Goal: Task Accomplishment & Management: Manage account settings

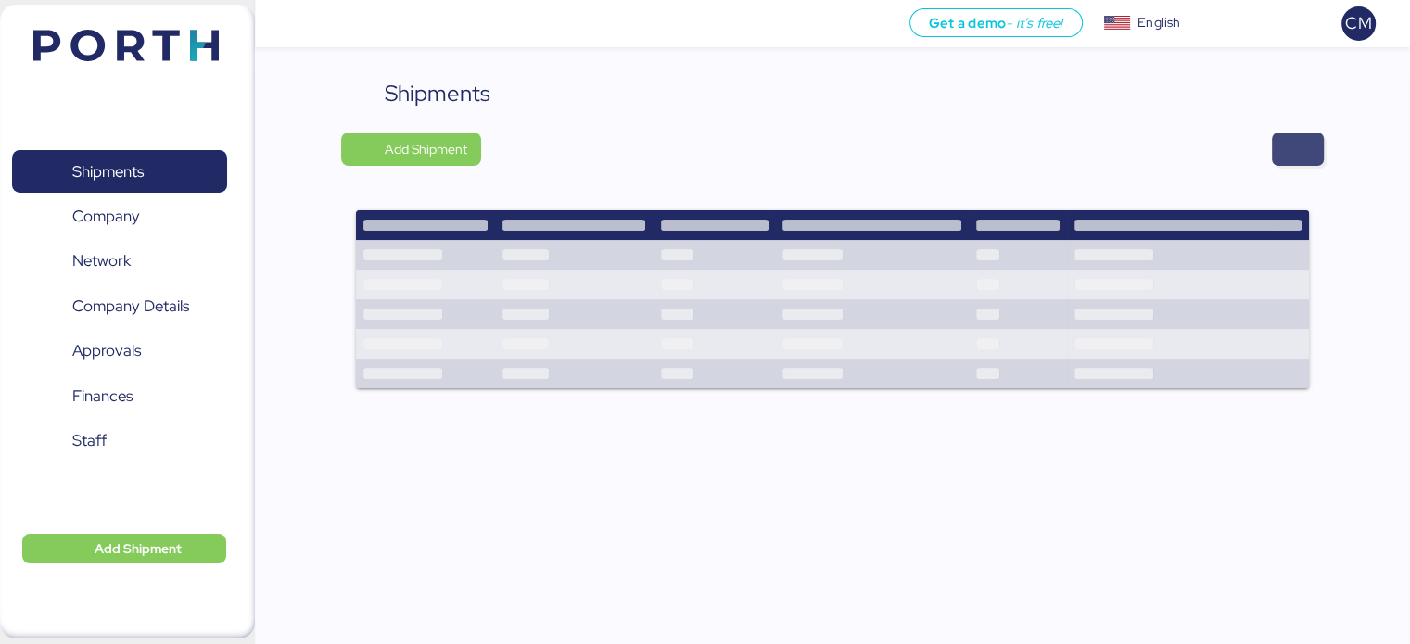
click at [1297, 155] on span "button" at bounding box center [1298, 149] width 22 height 26
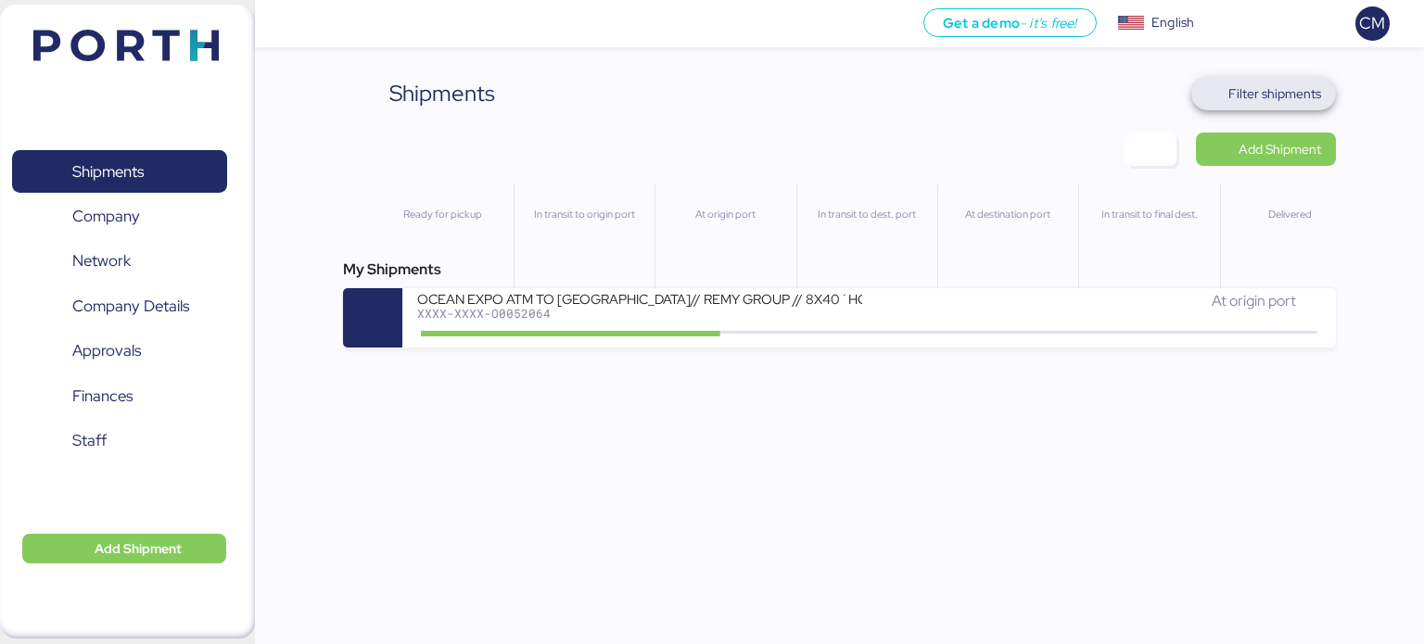
click at [1282, 94] on span "Filter shipments" at bounding box center [1274, 94] width 93 height 22
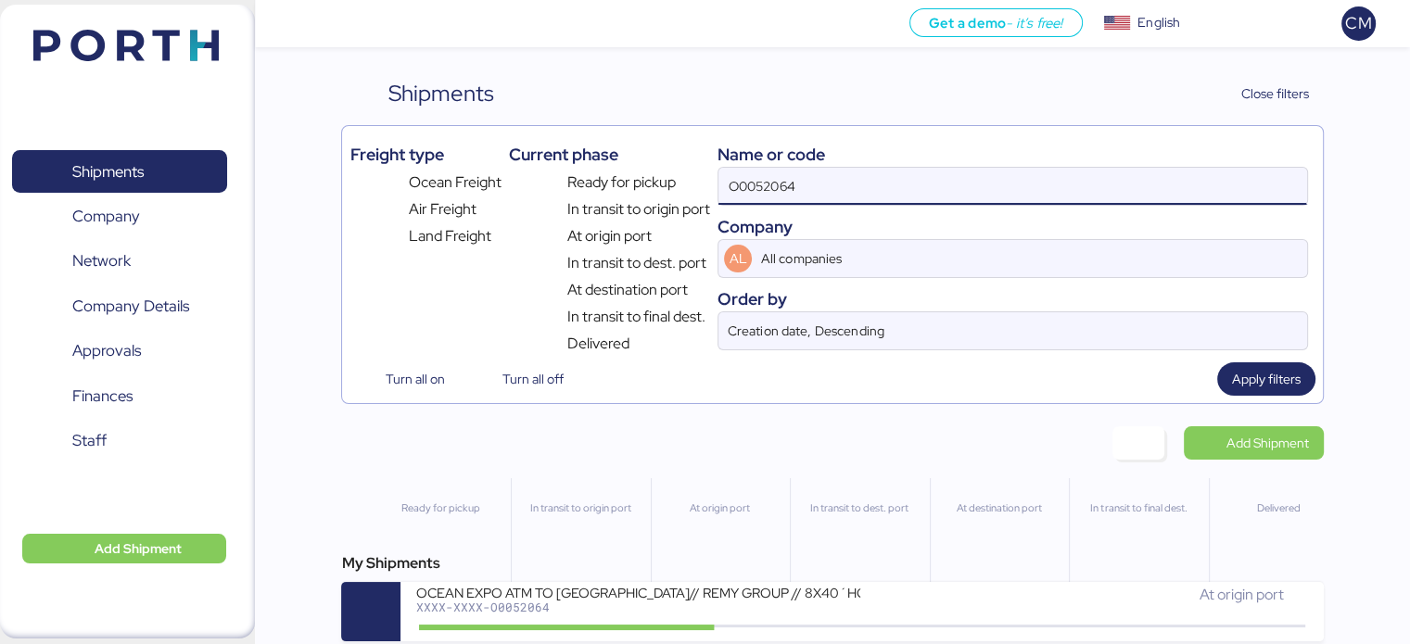
click at [798, 198] on input "O0052064" at bounding box center [1012, 186] width 588 height 37
paste input "O0052091"
type input "O0052091"
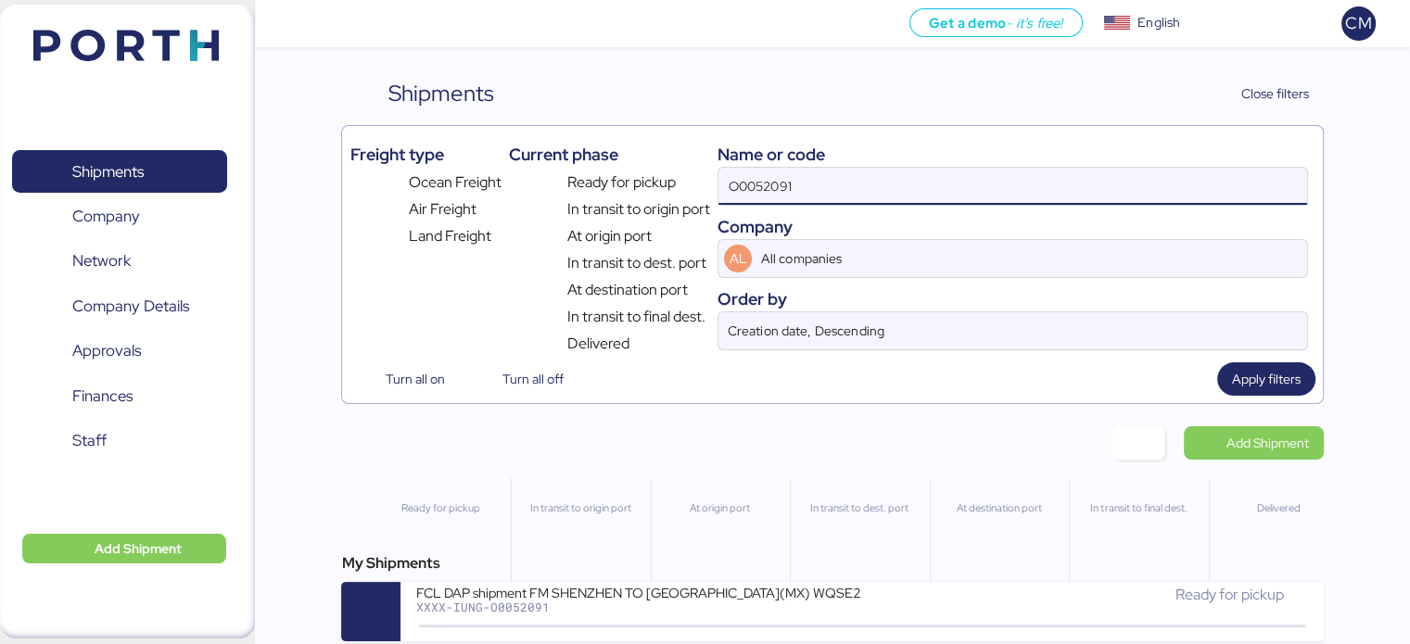
scroll to position [15, 0]
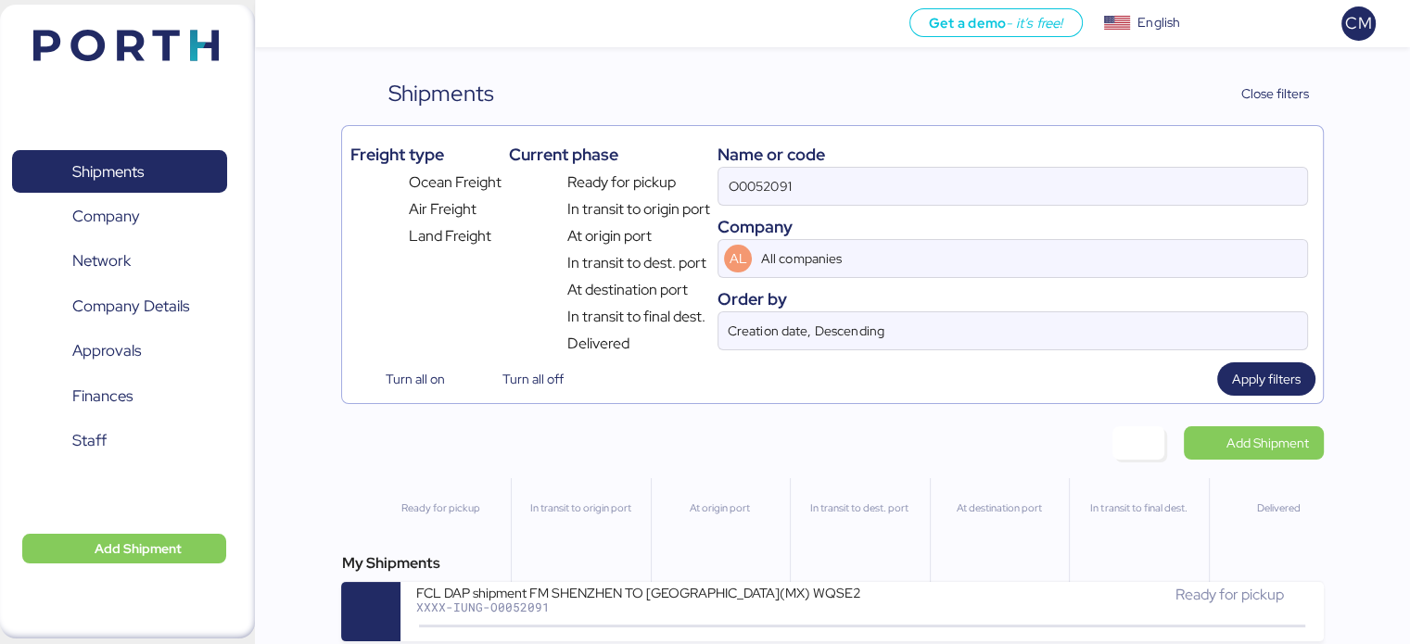
click at [614, 584] on div "FCL DAP shipment FM SHENZHEN TO MANZANILLO(MX) WQSE2508X08" at bounding box center [637, 592] width 445 height 16
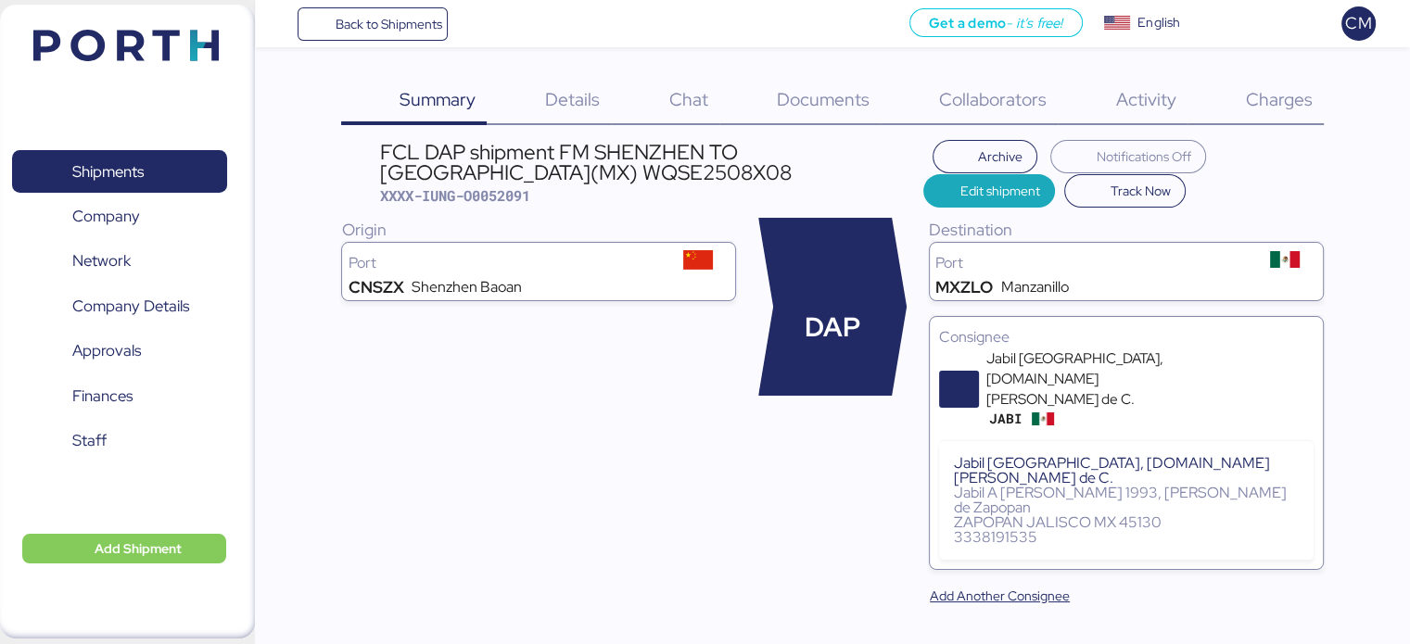
click at [565, 96] on span "Details" at bounding box center [572, 99] width 55 height 24
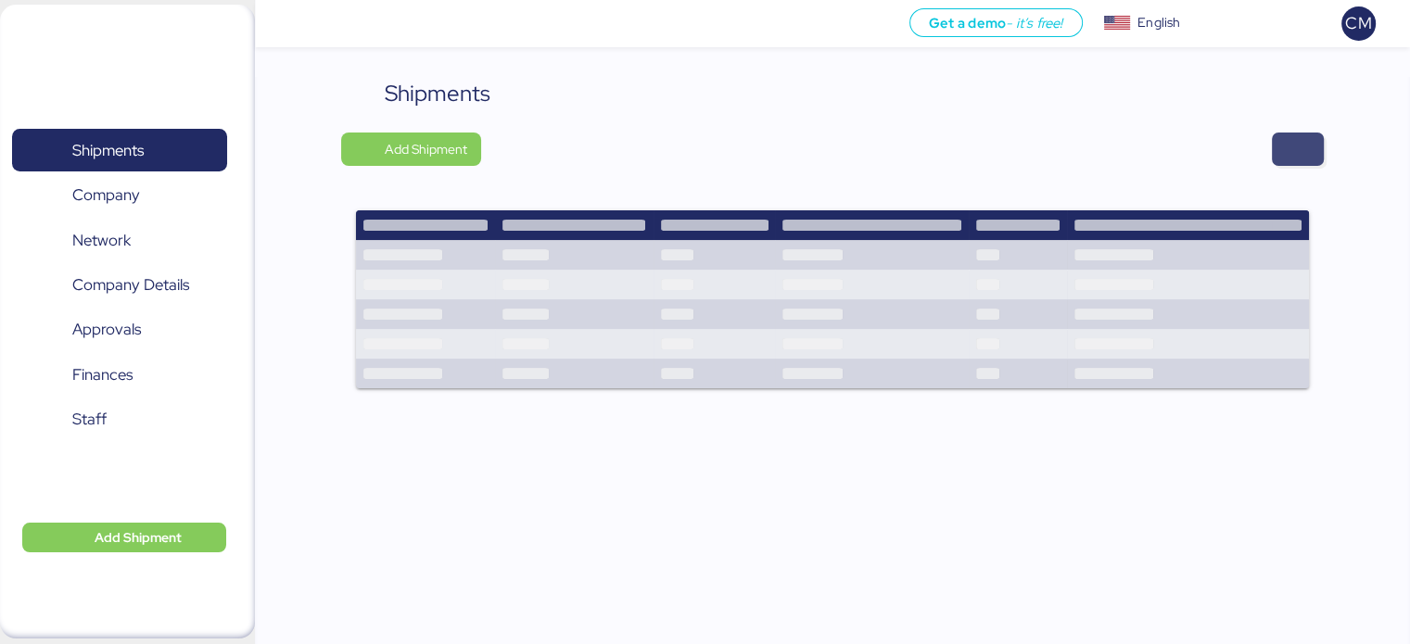
click at [1294, 159] on span "button" at bounding box center [1298, 149] width 22 height 26
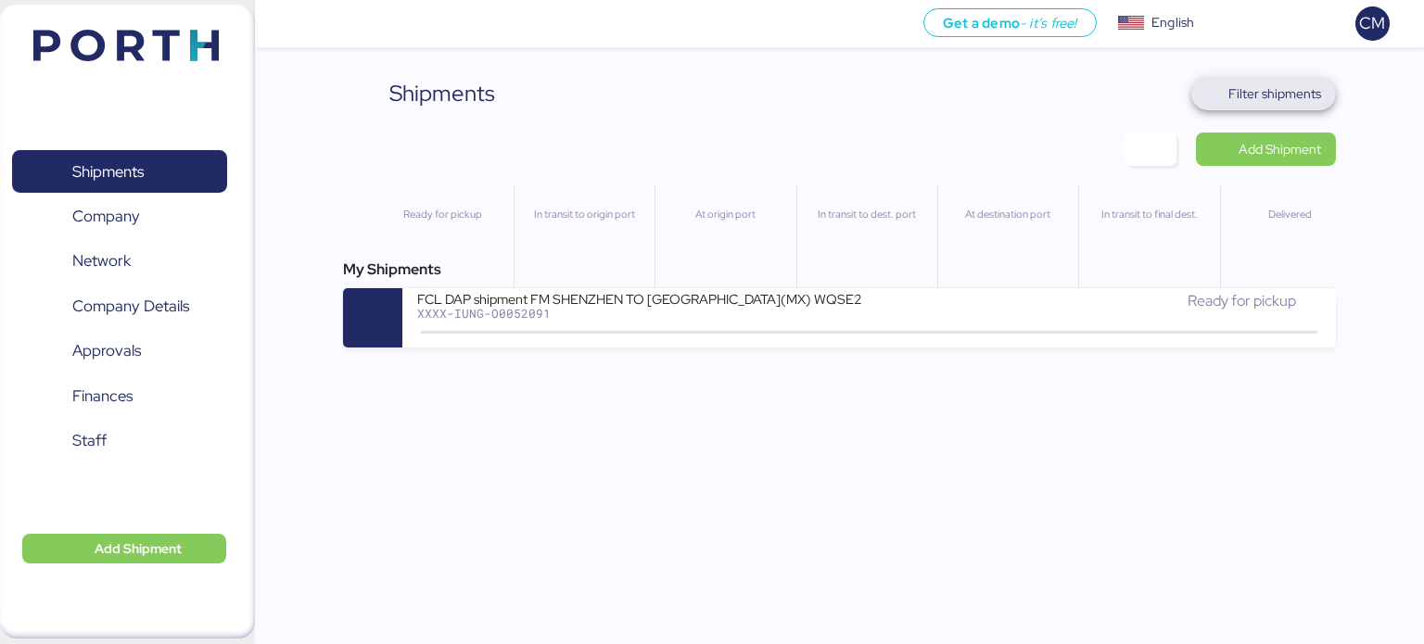
click at [1225, 100] on span "Filter shipments" at bounding box center [1264, 94] width 116 height 26
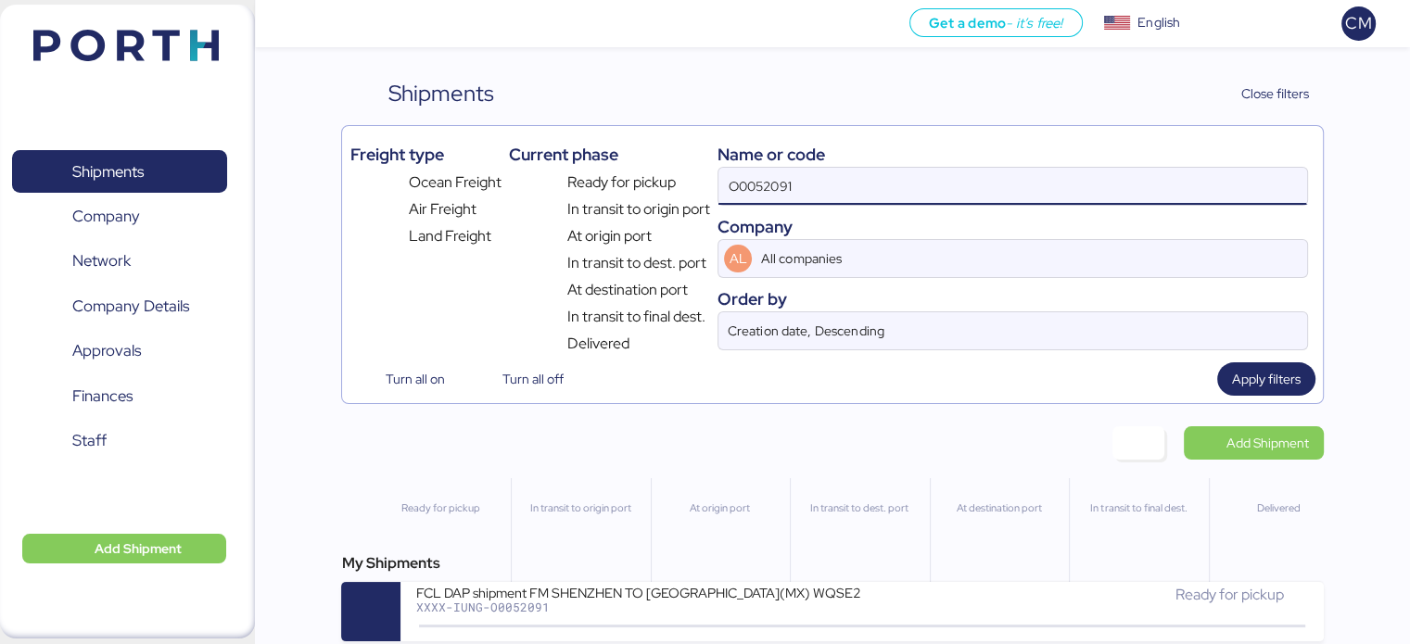
click at [809, 198] on input "O0052091" at bounding box center [1012, 186] width 588 height 37
paste input "O0052064"
type input "O0052064"
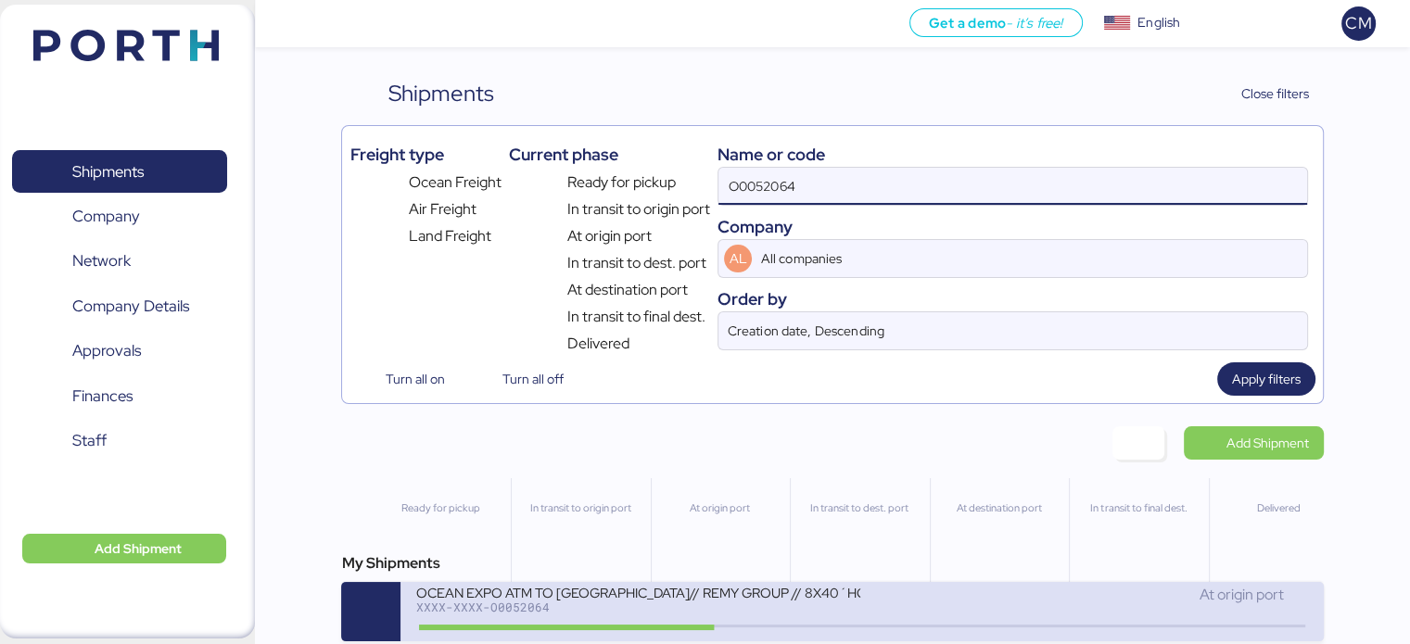
click at [716, 618] on div "OCEAN EXPO ATM TO [GEOGRAPHIC_DATA]// REMY GROUP // 8X40´HQ// MSC [DATE] XXXX-X…" at bounding box center [638, 604] width 447 height 40
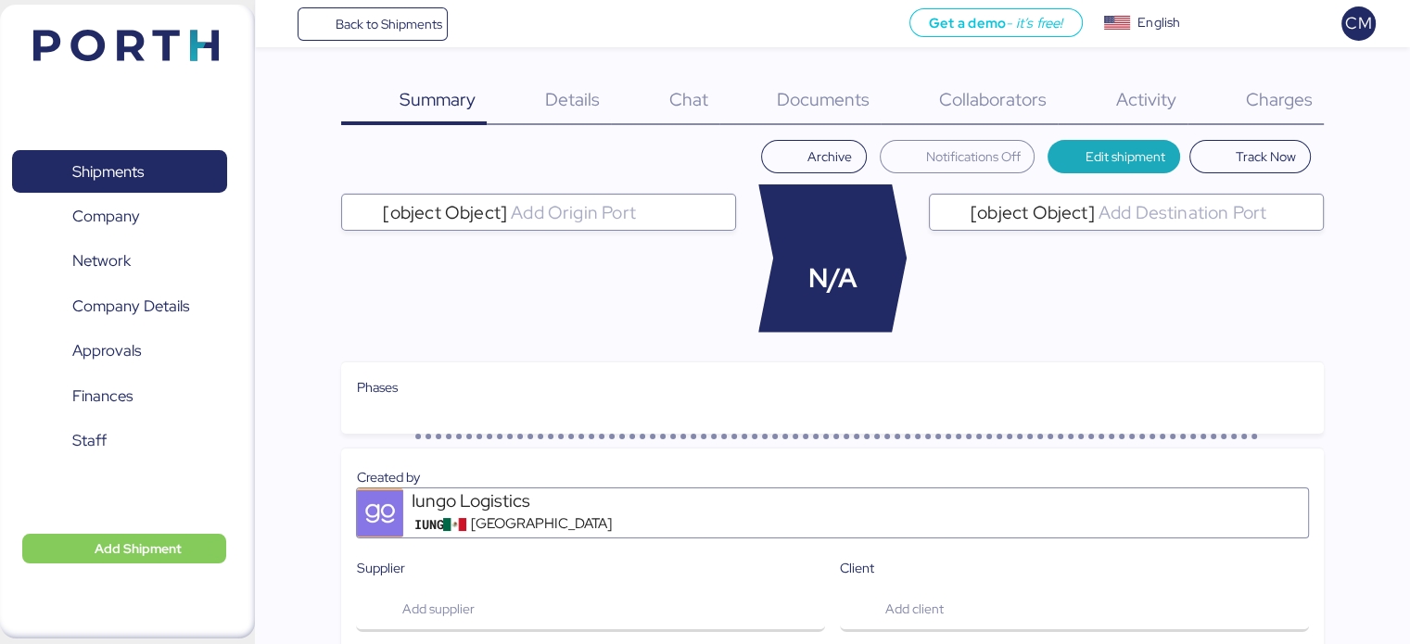
click at [1265, 80] on div "Charges 0" at bounding box center [1256, 101] width 136 height 48
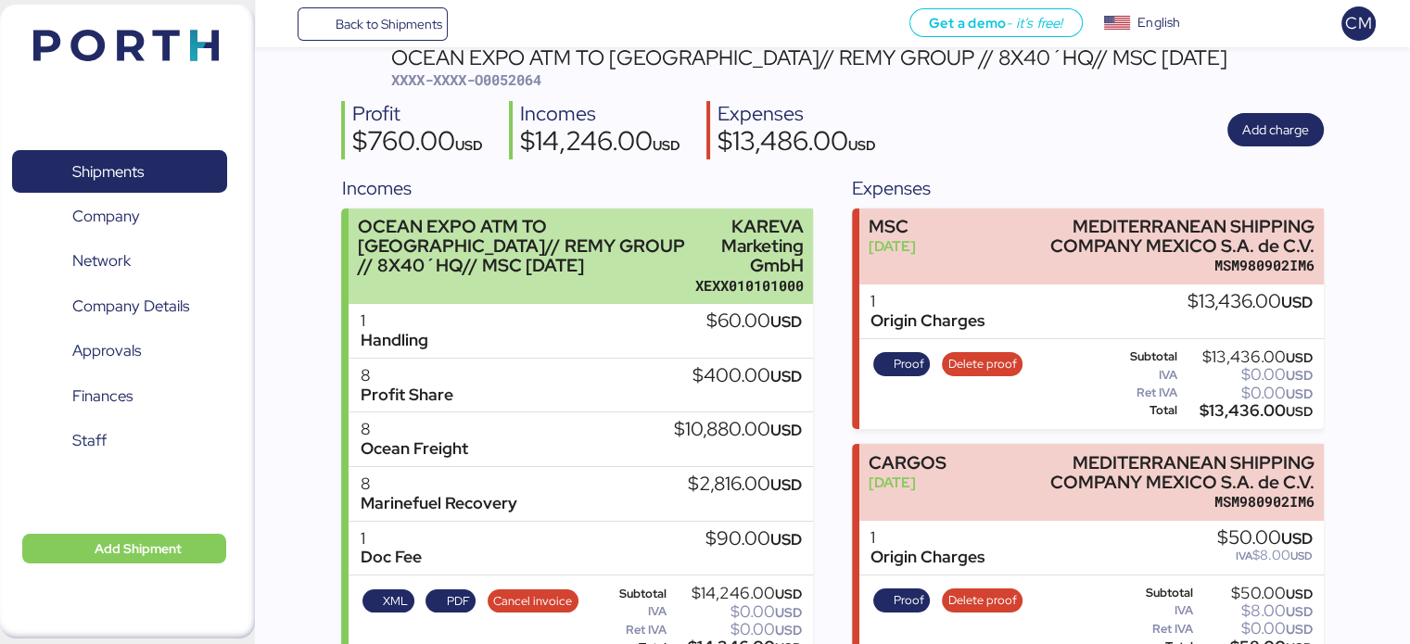
scroll to position [128, 0]
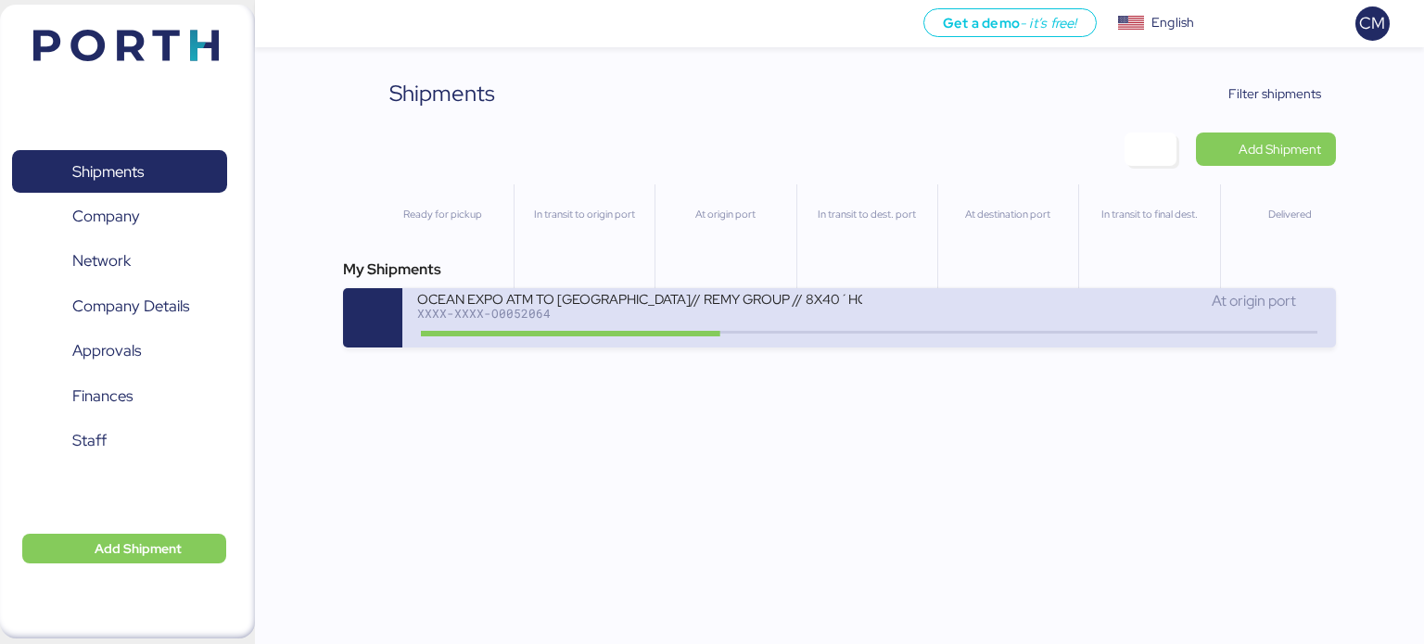
click at [867, 300] on div "OCEAN EXPO ATM TO [GEOGRAPHIC_DATA]// REMY GROUP // 8X40´HQ// MSC [DATE] XXXX-X…" at bounding box center [643, 310] width 452 height 40
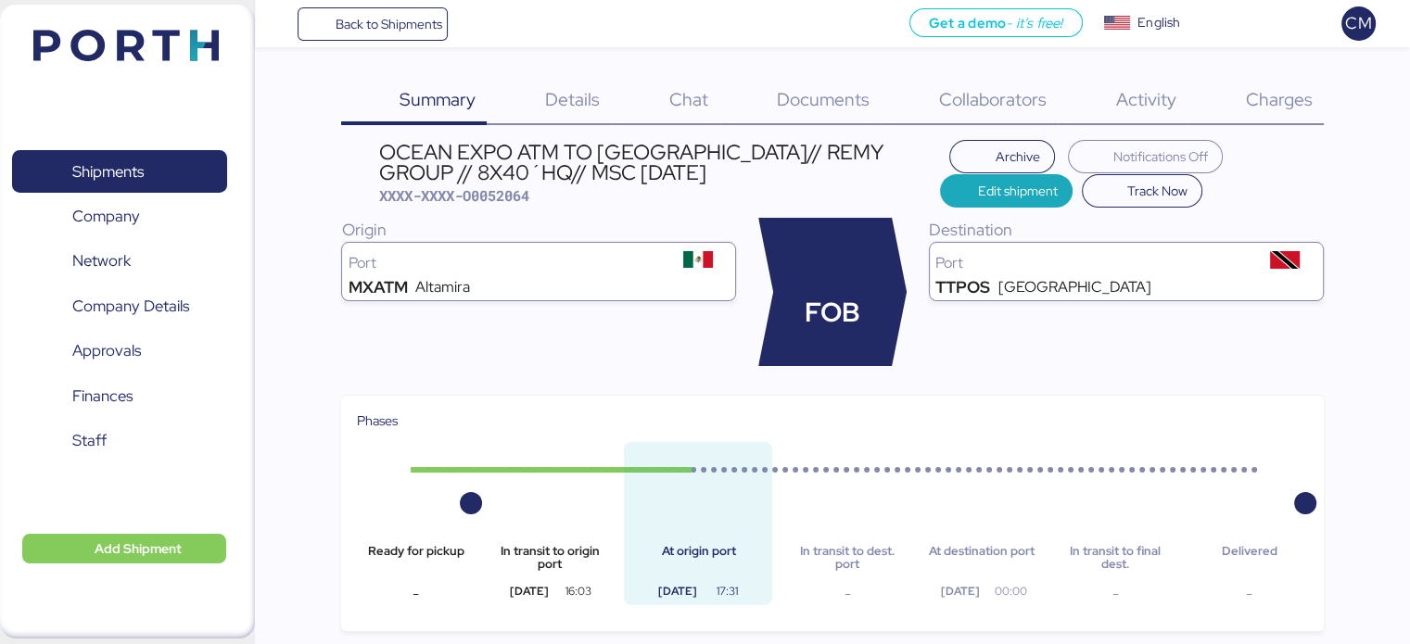
click at [1257, 103] on span "Charges" at bounding box center [1278, 99] width 67 height 24
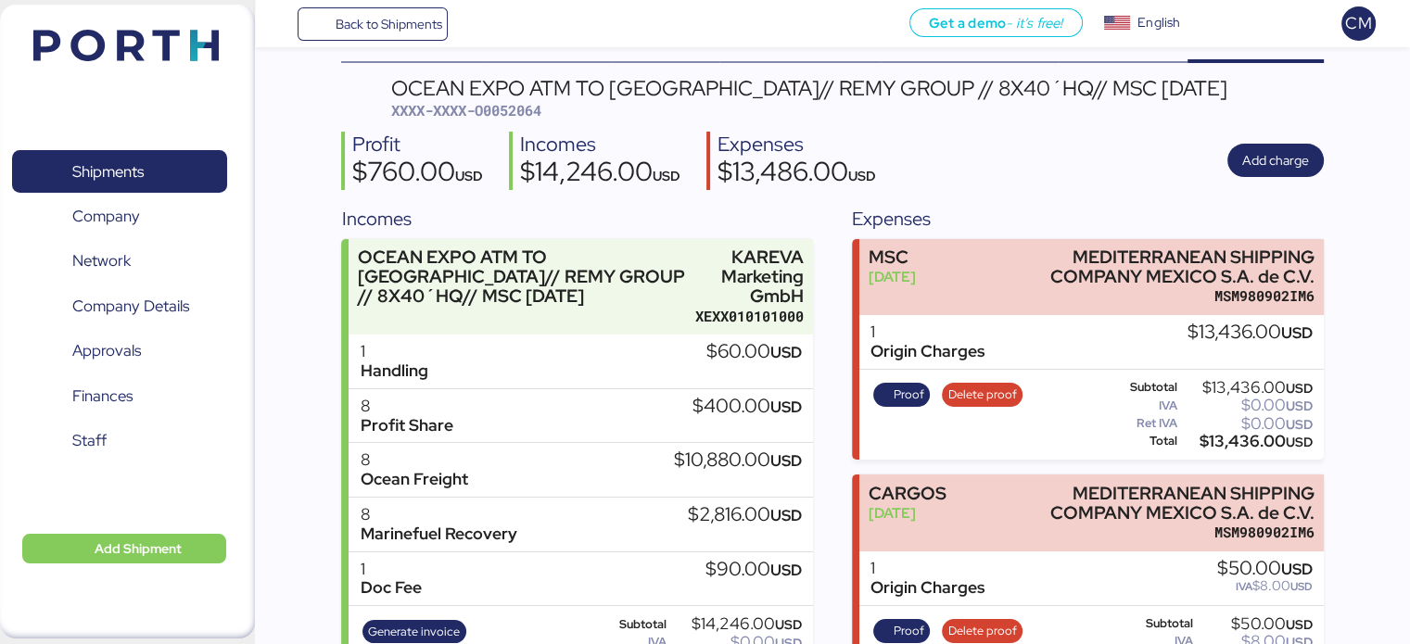
scroll to position [128, 0]
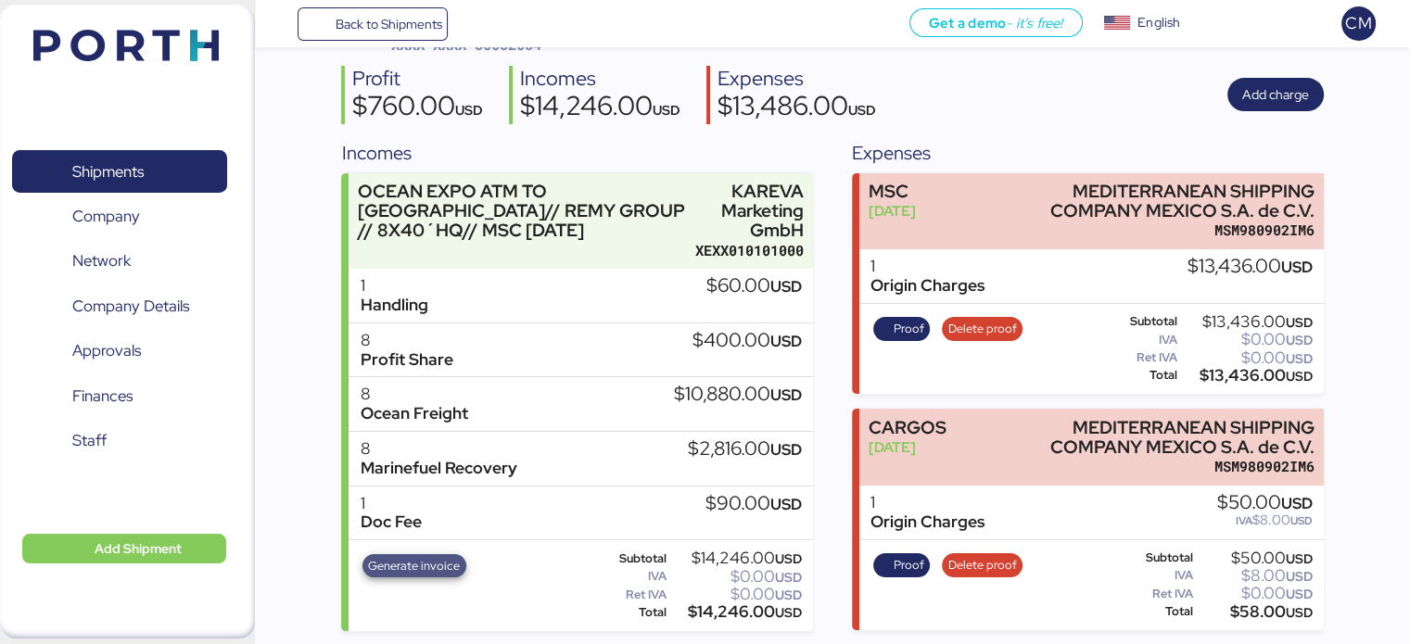
click at [450, 566] on span "Generate invoice" at bounding box center [414, 566] width 92 height 20
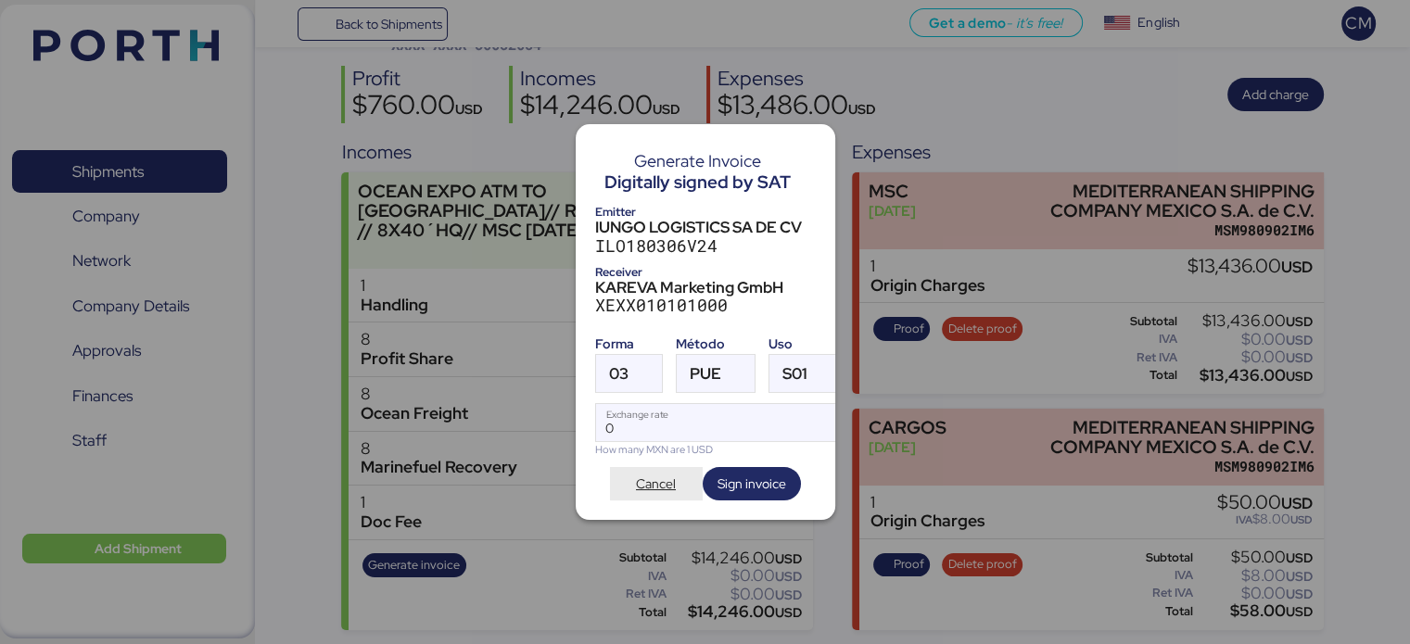
click at [665, 474] on span "Cancel" at bounding box center [656, 484] width 40 height 22
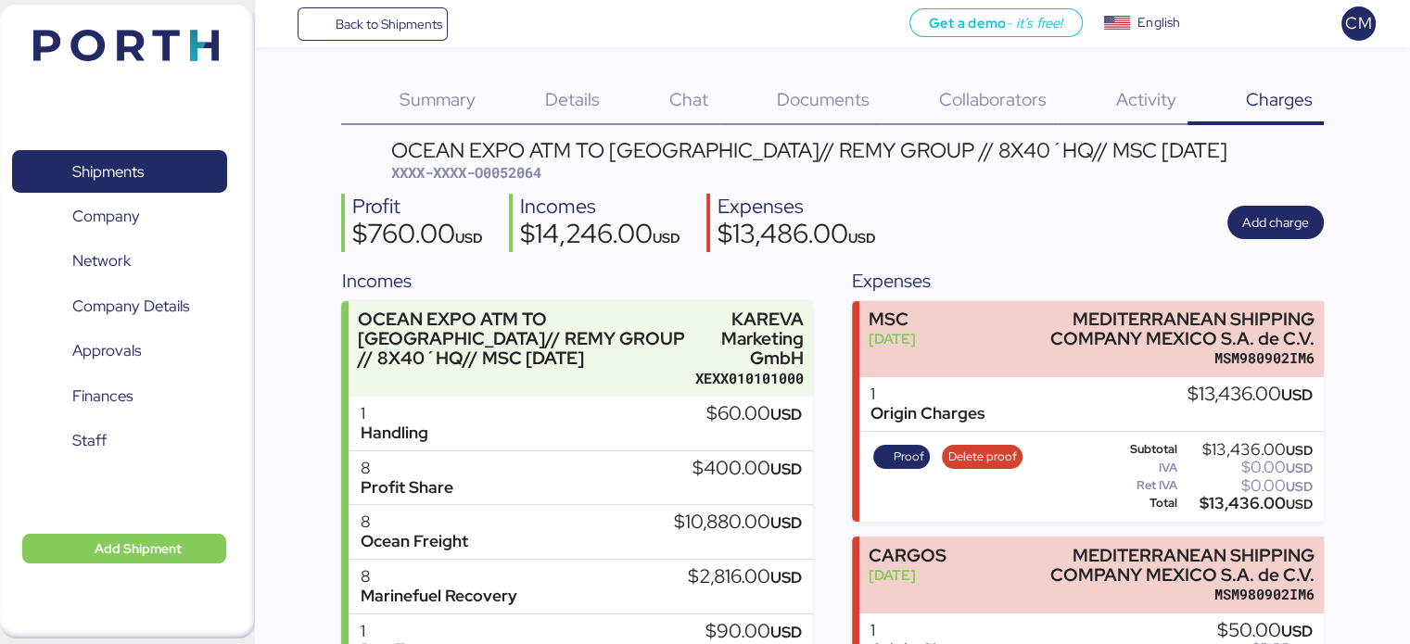
scroll to position [128, 0]
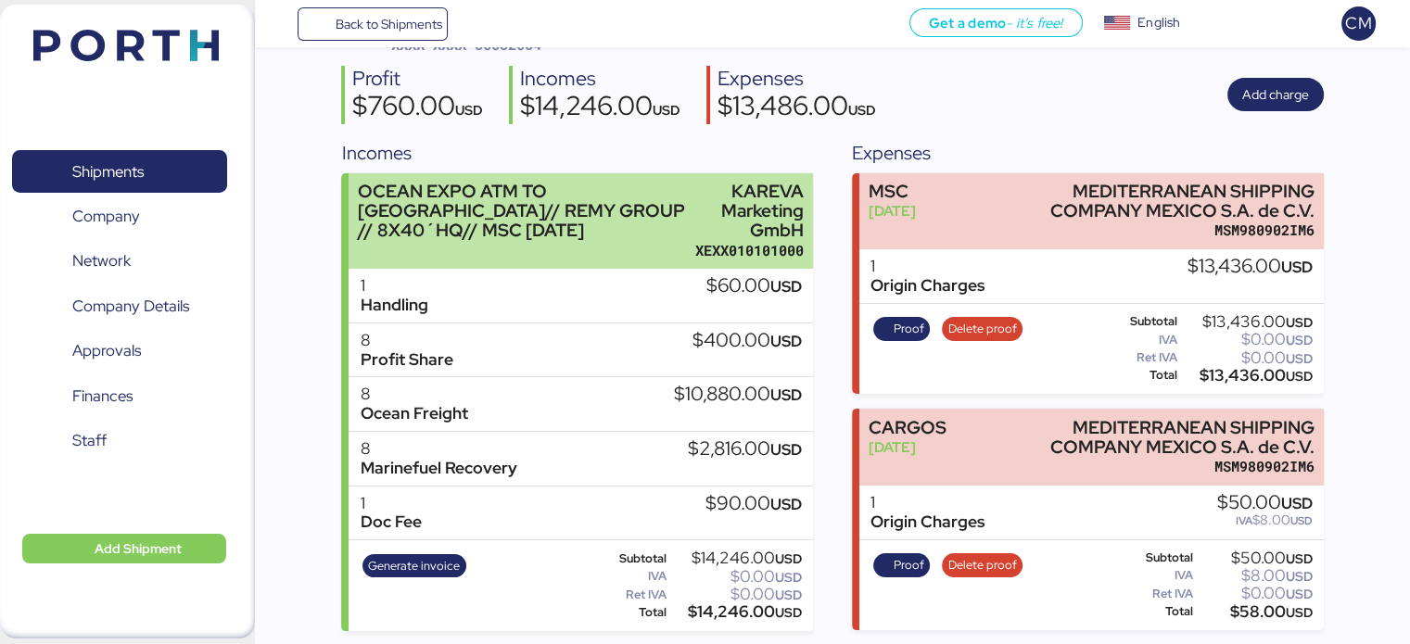
click at [589, 204] on div "OCEAN EXPO ATM TO [GEOGRAPHIC_DATA]// REMY GROUP // 8X40´HQ// MSC [DATE]" at bounding box center [522, 211] width 329 height 58
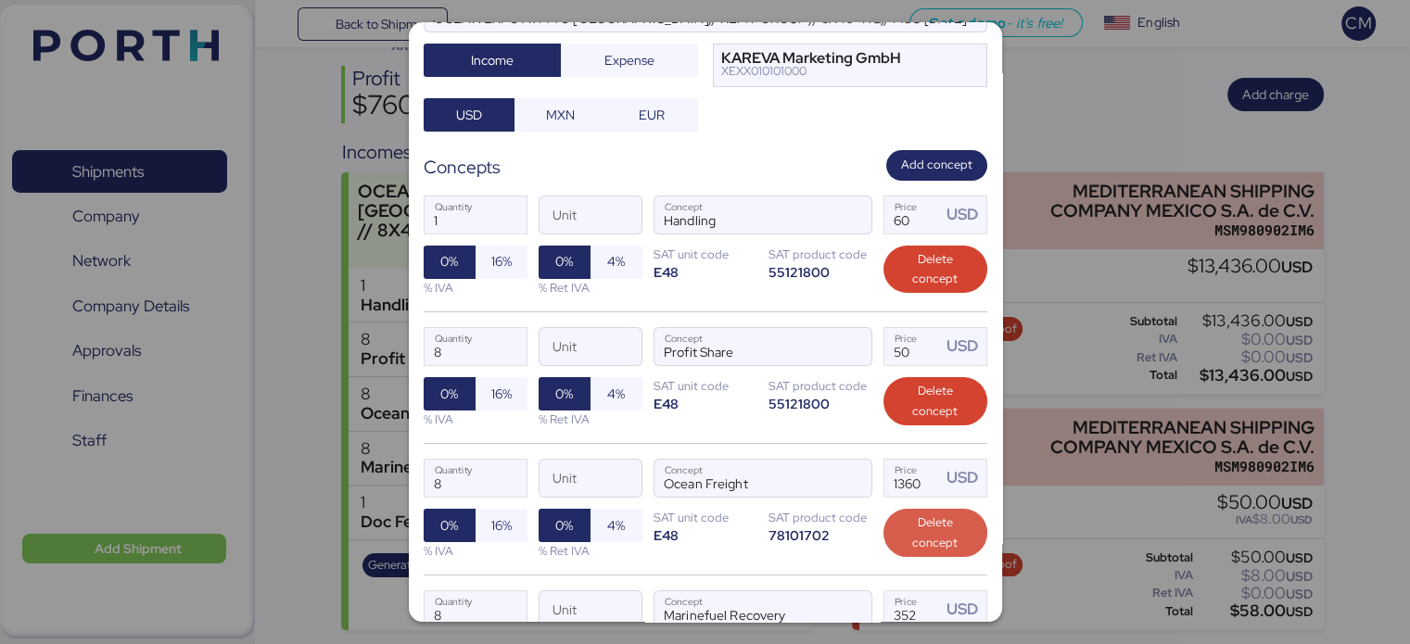
scroll to position [278, 0]
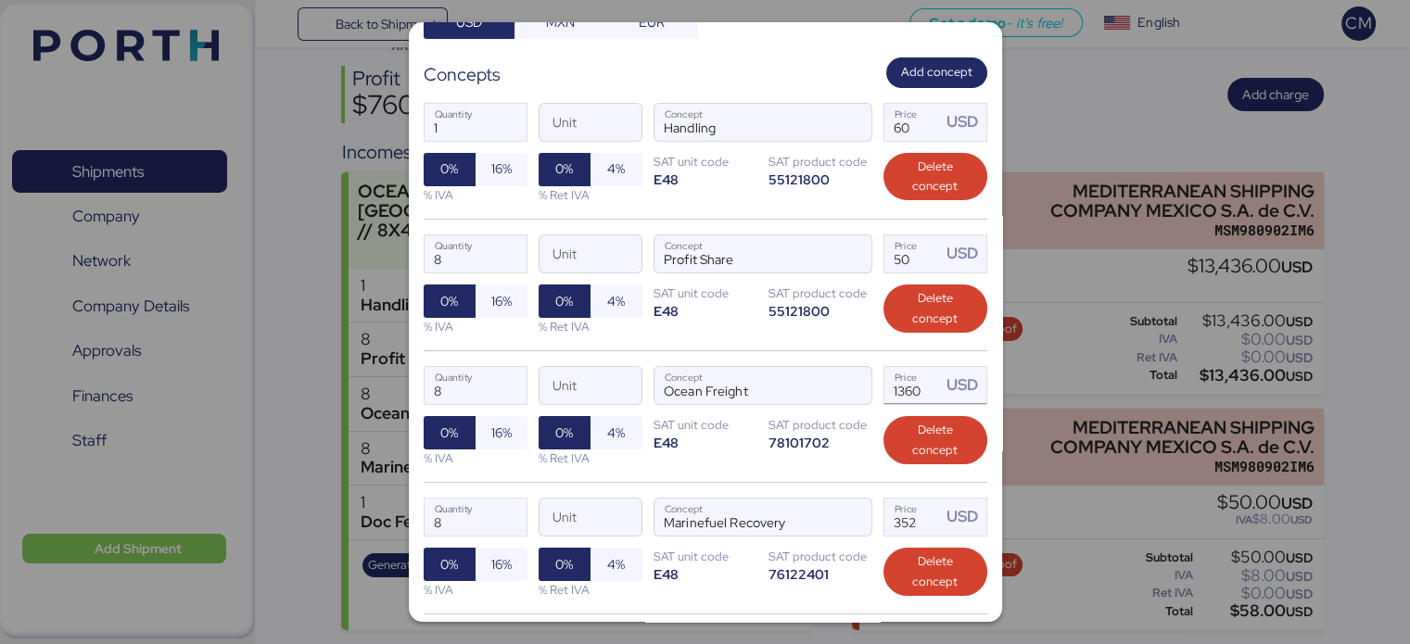
click at [905, 388] on input "1360" at bounding box center [912, 385] width 57 height 37
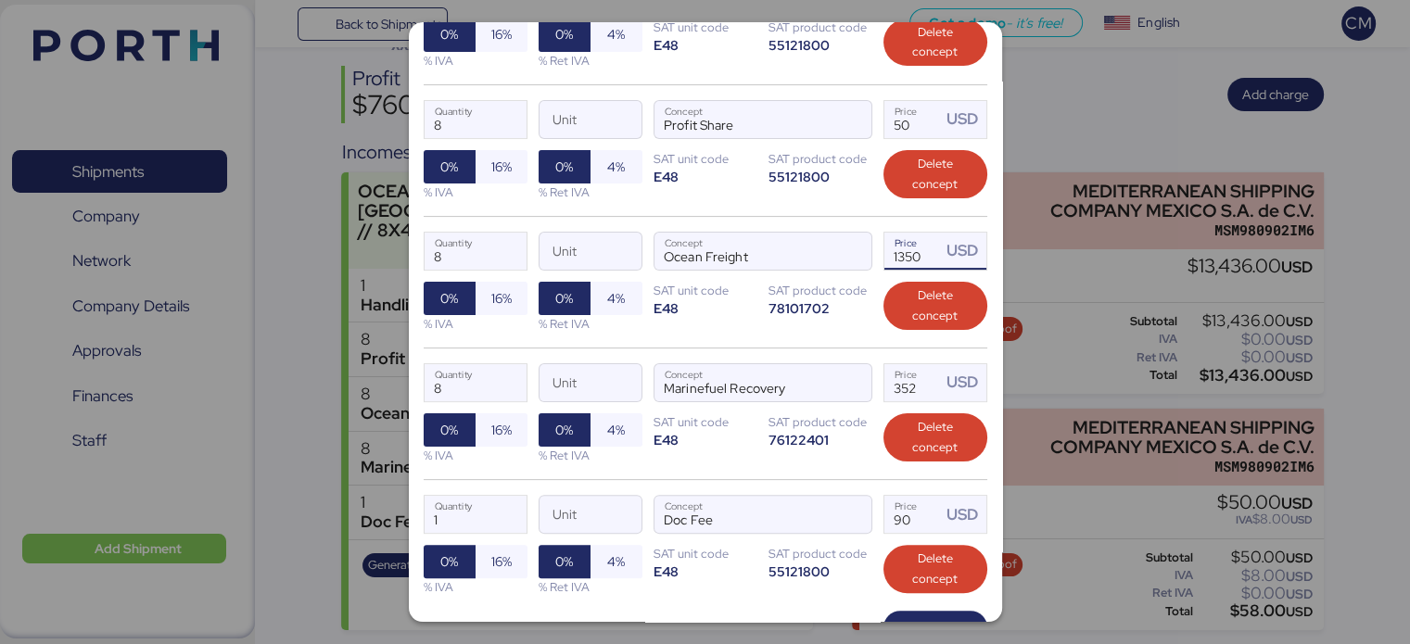
scroll to position [544, 0]
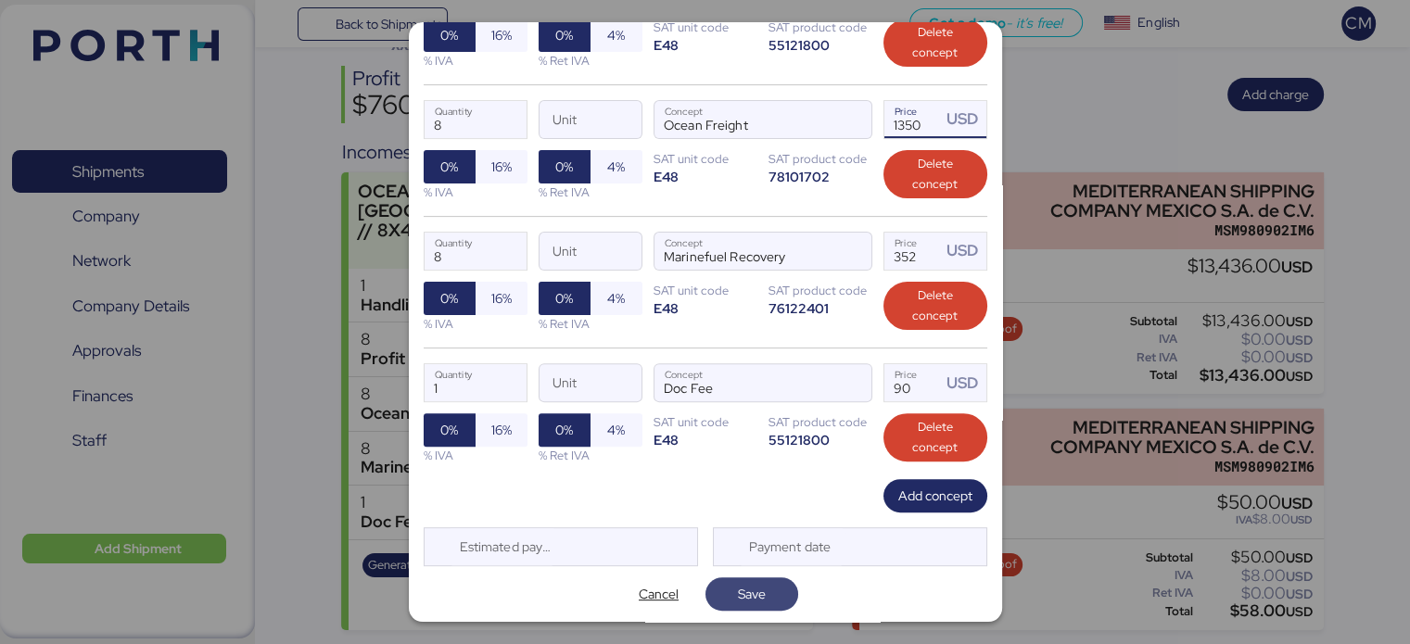
type input "1350"
click at [731, 581] on span "Save" at bounding box center [751, 594] width 63 height 26
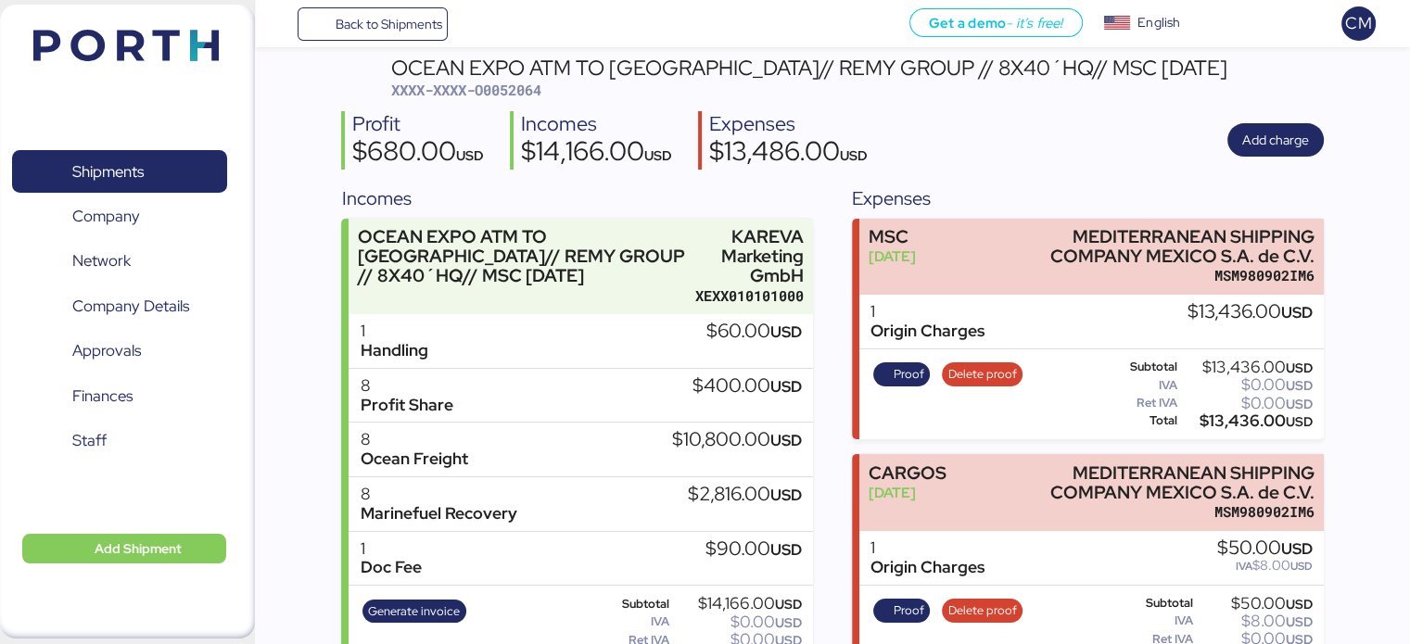
scroll to position [128, 0]
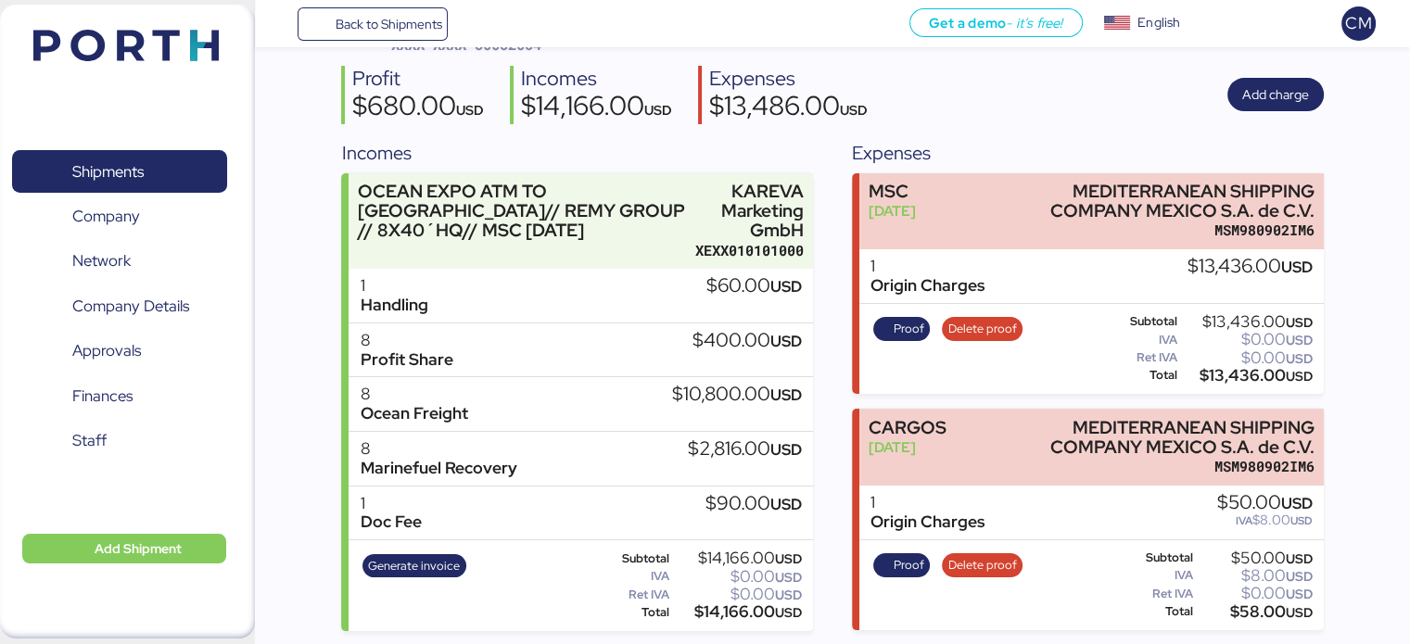
drag, startPoint x: 1075, startPoint y: 515, endPoint x: 1107, endPoint y: 512, distance: 31.6
click at [1093, 512] on div "1 Origin Charges $50.00 USD IVA $8.00 USD" at bounding box center [1091, 513] width 464 height 55
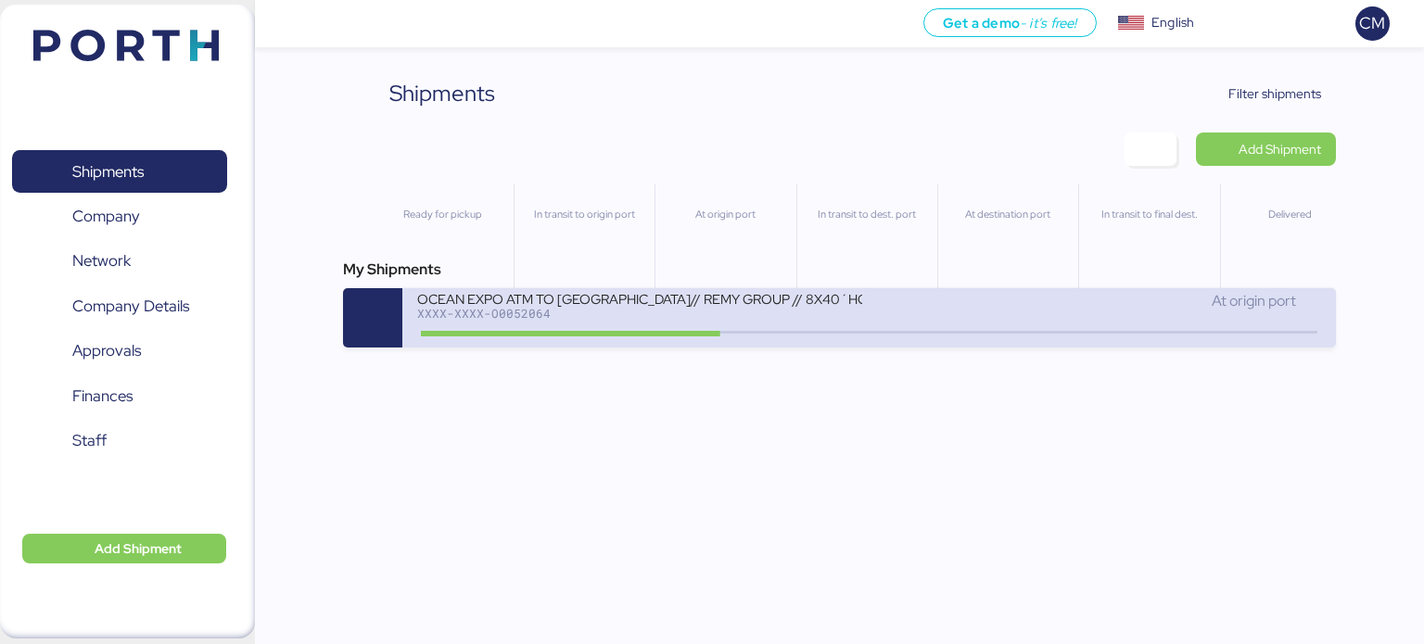
click at [781, 316] on div "XXXX-XXXX-O0052064" at bounding box center [639, 313] width 445 height 13
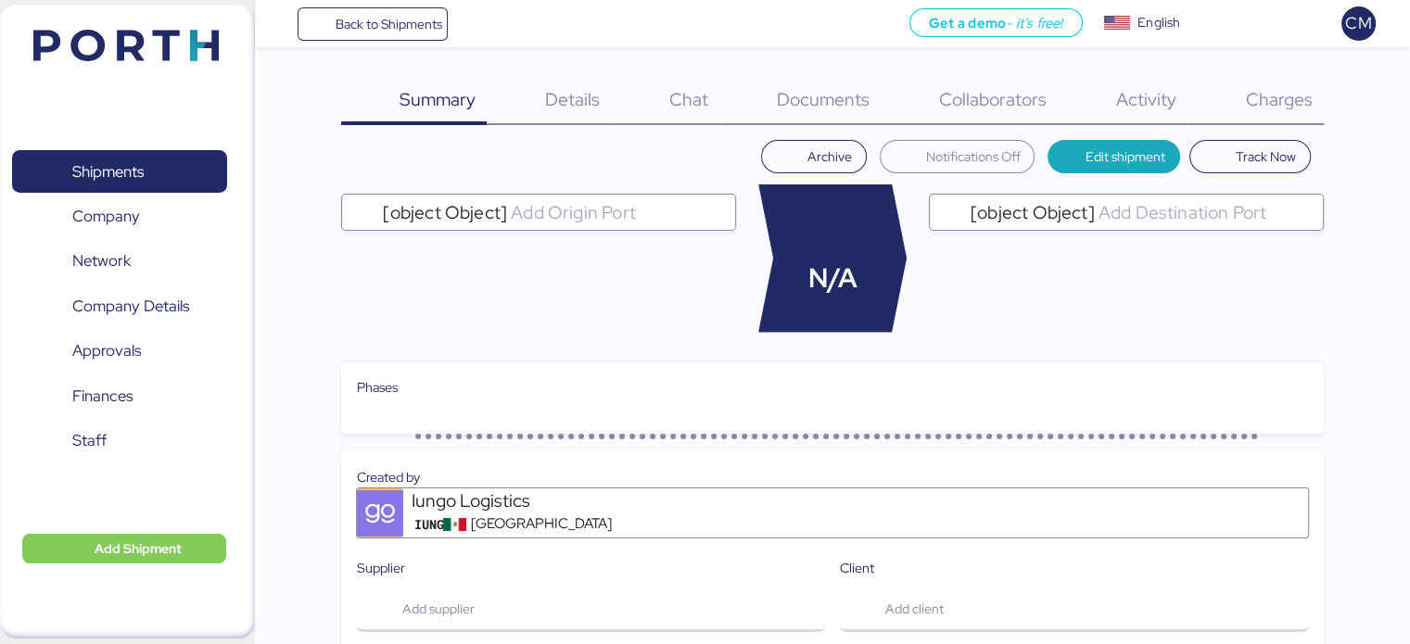
click at [1283, 104] on span "Charges" at bounding box center [1278, 99] width 67 height 24
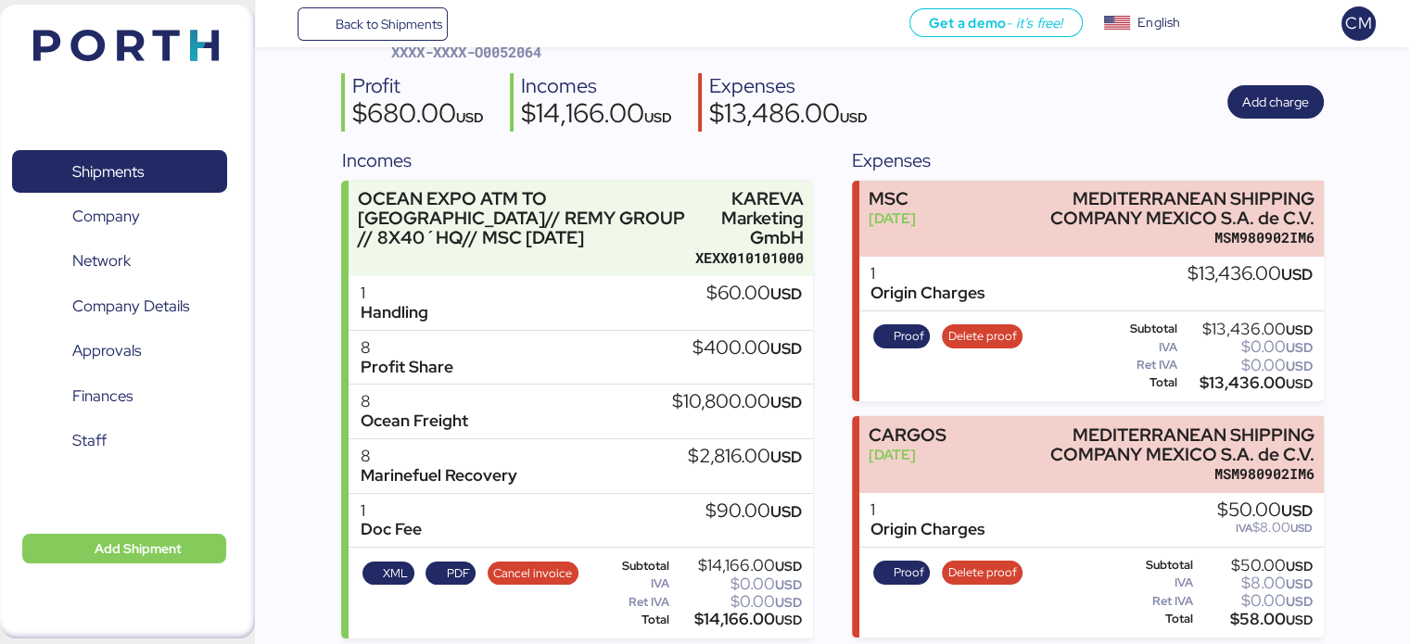
scroll to position [128, 0]
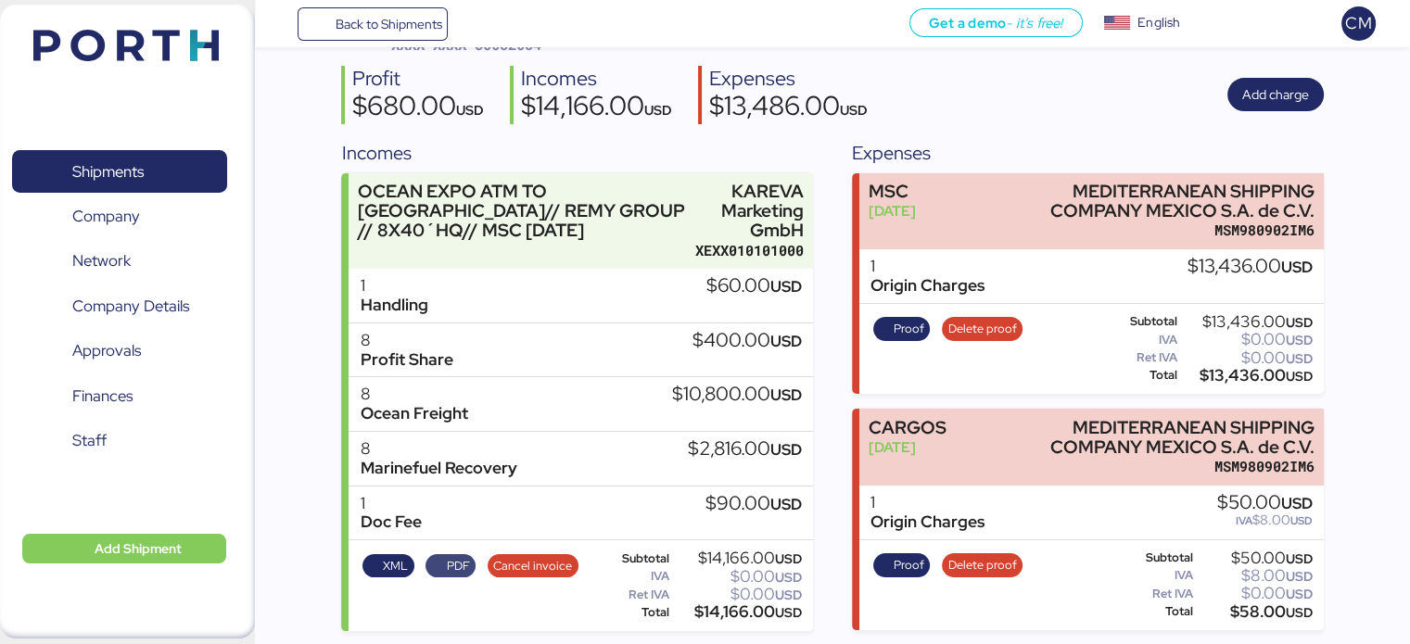
click at [440, 569] on span "PDF" at bounding box center [451, 566] width 38 height 20
